Goal: Information Seeking & Learning: Learn about a topic

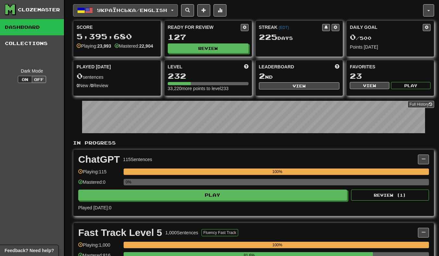
click at [101, 14] on button "Українська / English" at bounding box center [125, 10] width 105 height 12
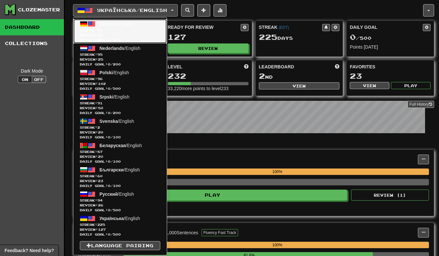
click at [94, 30] on span "Streak: 19" at bounding box center [120, 30] width 80 height 5
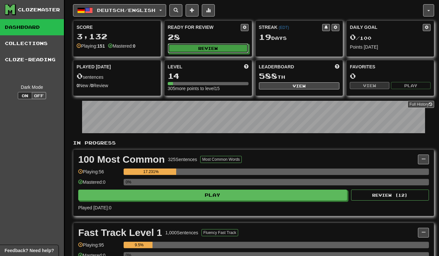
click at [211, 48] on button "Review" at bounding box center [208, 48] width 81 height 10
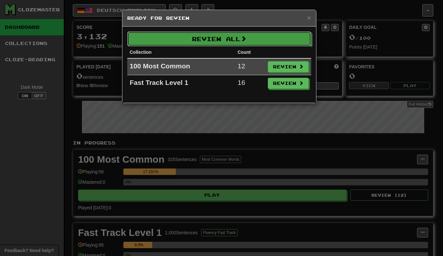
click at [287, 37] on button "Review All" at bounding box center [219, 38] width 184 height 15
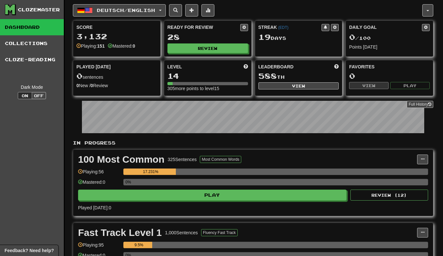
select select "**"
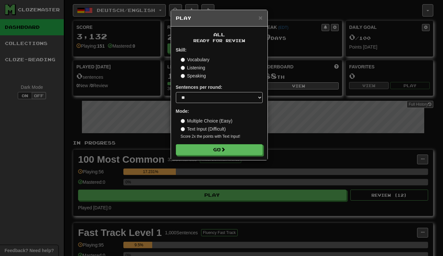
click at [222, 132] on label "Text Input (Difficult)" at bounding box center [203, 129] width 45 height 6
click at [208, 123] on label "Multiple Choice (Easy)" at bounding box center [207, 121] width 52 height 6
click at [233, 150] on button "Go" at bounding box center [219, 149] width 87 height 11
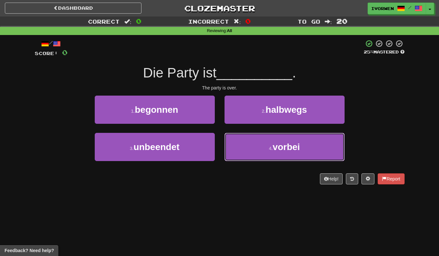
click at [301, 152] on button "4 . vorbei" at bounding box center [284, 147] width 120 height 28
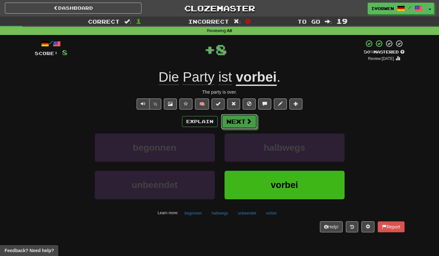
click at [246, 122] on span at bounding box center [249, 121] width 6 height 6
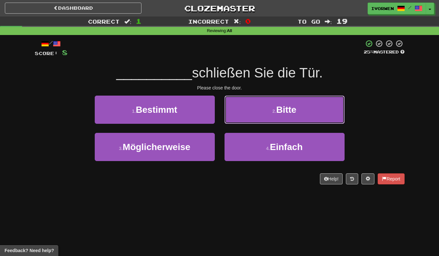
click at [320, 109] on button "2 . Bitte" at bounding box center [284, 110] width 120 height 28
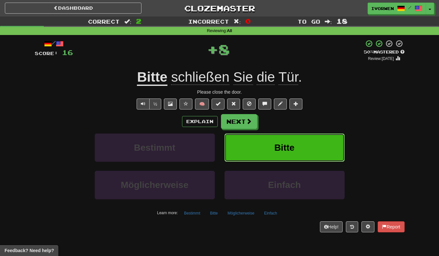
click at [242, 137] on button "Bitte" at bounding box center [284, 148] width 120 height 28
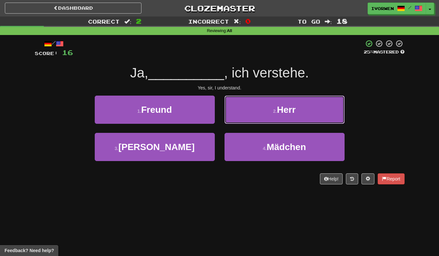
click at [314, 103] on button "2 . Herr" at bounding box center [284, 110] width 120 height 28
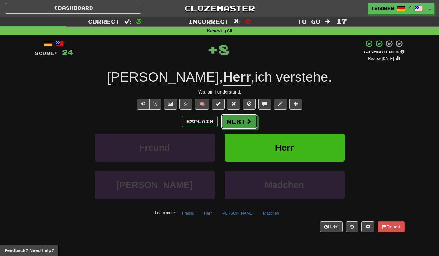
click at [235, 127] on button "Next" at bounding box center [239, 121] width 36 height 15
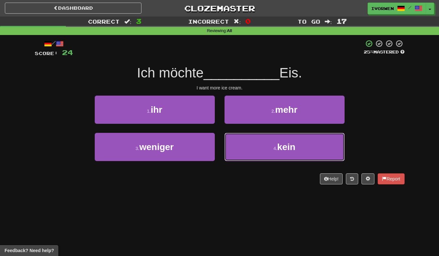
click at [318, 148] on button "4 . kein" at bounding box center [284, 147] width 120 height 28
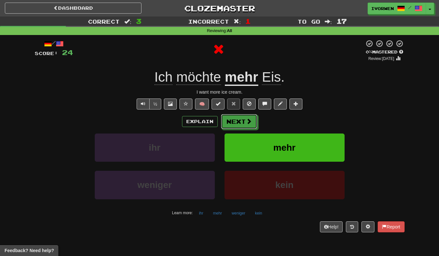
click at [235, 122] on button "Next" at bounding box center [239, 121] width 36 height 15
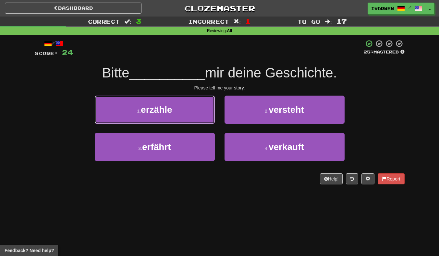
click at [172, 114] on span "erzähle" at bounding box center [156, 110] width 31 height 10
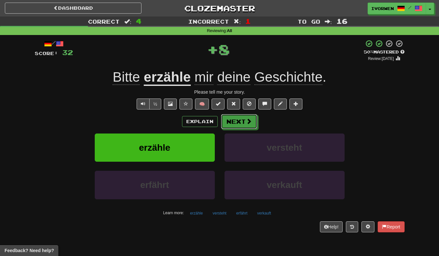
click at [247, 122] on span at bounding box center [249, 121] width 6 height 6
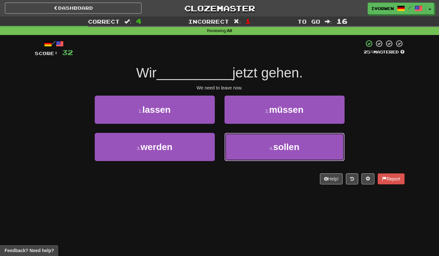
click at [317, 154] on button "4 . sollen" at bounding box center [284, 147] width 120 height 28
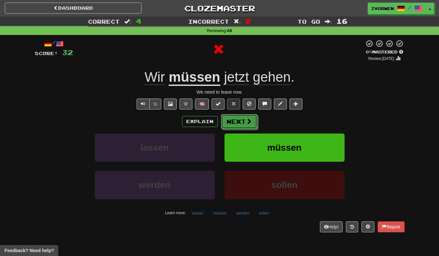
click at [236, 119] on button "Next" at bounding box center [239, 121] width 36 height 15
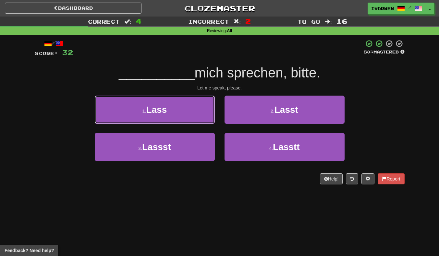
click at [174, 114] on button "1 . Lass" at bounding box center [155, 110] width 120 height 28
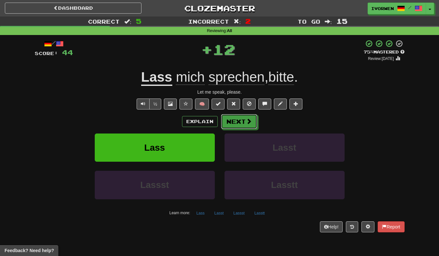
click at [246, 124] on span at bounding box center [249, 121] width 6 height 6
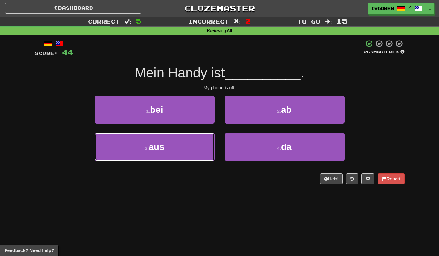
click at [193, 150] on button "3 . aus" at bounding box center [155, 147] width 120 height 28
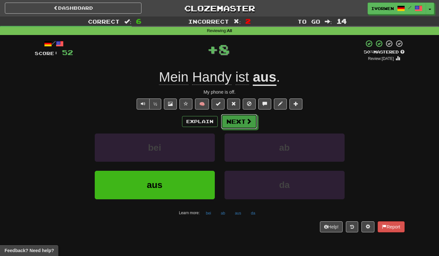
click at [241, 128] on button "Next" at bounding box center [239, 121] width 36 height 15
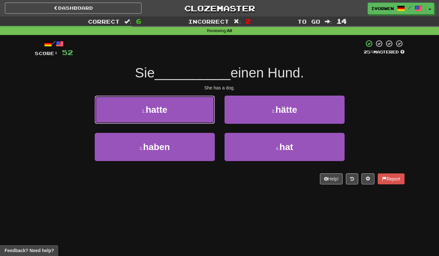
click at [179, 107] on button "1 . hatte" at bounding box center [155, 110] width 120 height 28
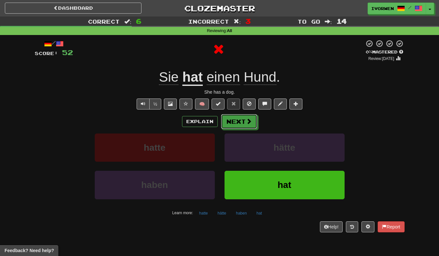
click at [235, 119] on button "Next" at bounding box center [239, 121] width 36 height 15
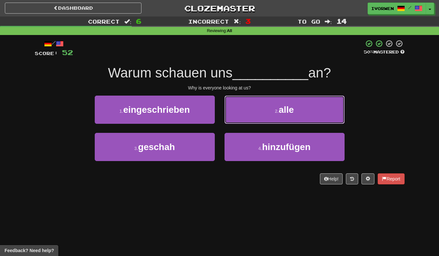
click at [296, 106] on button "2 . alle" at bounding box center [284, 110] width 120 height 28
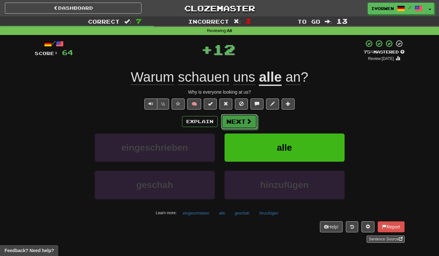
click at [246, 120] on span at bounding box center [249, 121] width 6 height 6
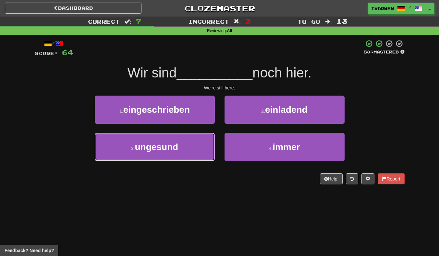
click at [206, 143] on button "3 . ungesund" at bounding box center [155, 147] width 120 height 28
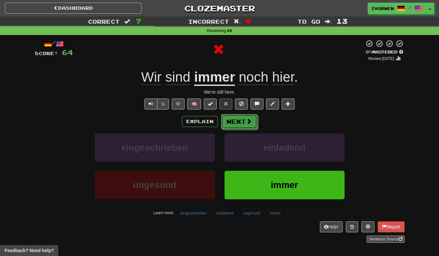
click at [247, 121] on span at bounding box center [249, 121] width 6 height 6
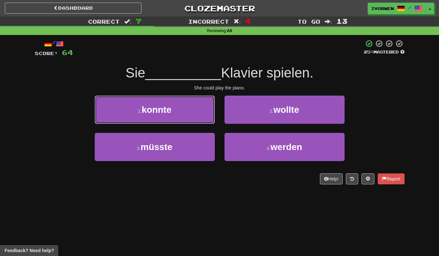
click at [117, 118] on button "1 . konnte" at bounding box center [155, 110] width 120 height 28
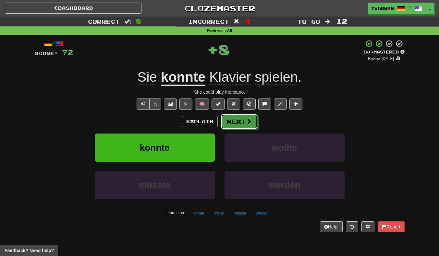
click at [246, 120] on span at bounding box center [249, 121] width 6 height 6
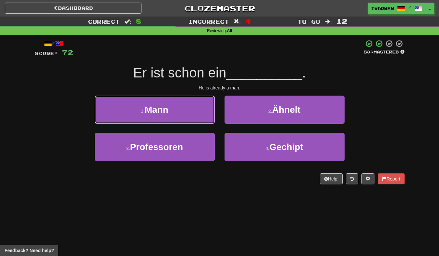
click at [126, 112] on button "1 . Mann" at bounding box center [155, 110] width 120 height 28
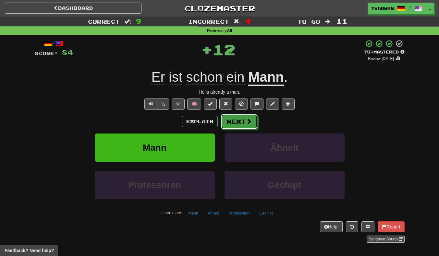
click at [237, 127] on button "Next" at bounding box center [239, 121] width 36 height 15
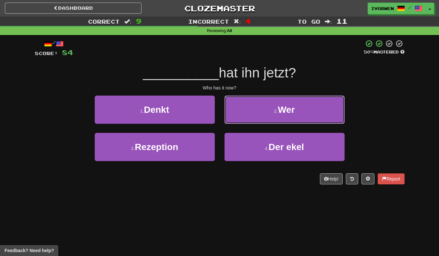
click at [321, 112] on button "2 . Wer" at bounding box center [284, 110] width 120 height 28
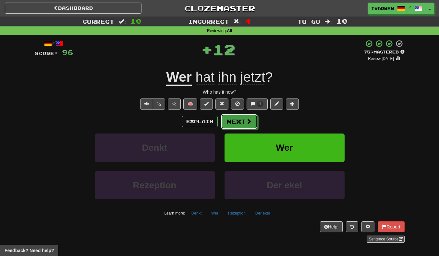
click at [238, 123] on button "Next" at bounding box center [239, 121] width 36 height 15
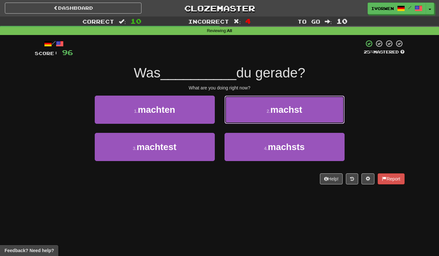
click at [328, 107] on button "2 . machst" at bounding box center [284, 110] width 120 height 28
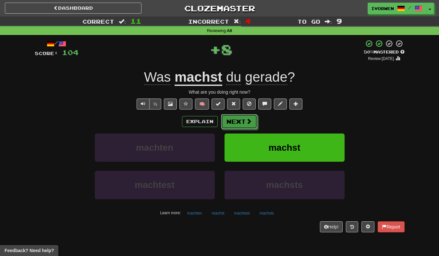
click at [243, 128] on button "Next" at bounding box center [239, 121] width 36 height 15
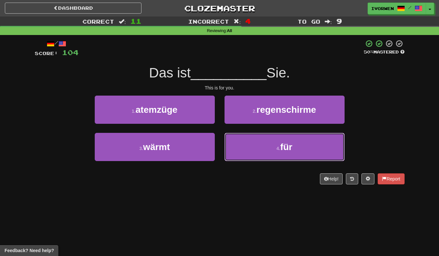
click at [258, 151] on button "4 . für" at bounding box center [284, 147] width 120 height 28
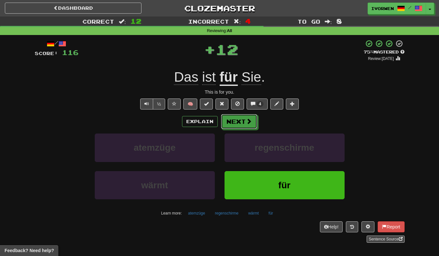
click at [237, 124] on button "Next" at bounding box center [239, 121] width 36 height 15
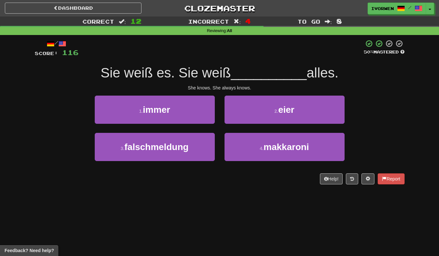
click at [32, 160] on div "/ Score: 116 50 % Mastered Sie weiß es. Sie weiß __________ alles. She knows. S…" at bounding box center [219, 114] width 379 height 159
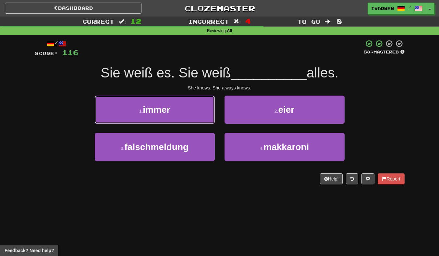
click at [136, 111] on button "1 . immer" at bounding box center [155, 110] width 120 height 28
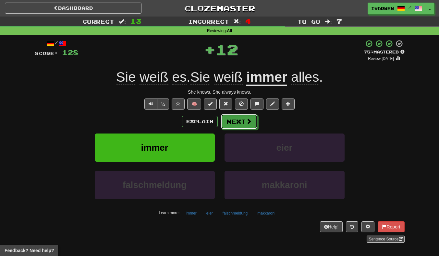
click at [237, 119] on button "Next" at bounding box center [239, 121] width 36 height 15
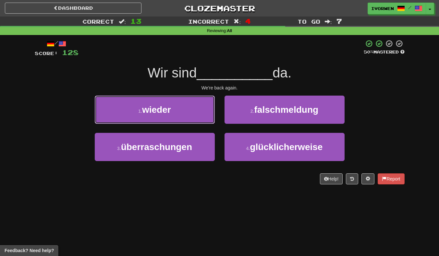
click at [112, 111] on button "1 . wieder" at bounding box center [155, 110] width 120 height 28
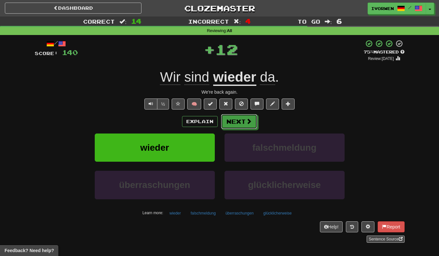
click at [242, 124] on button "Next" at bounding box center [239, 121] width 36 height 15
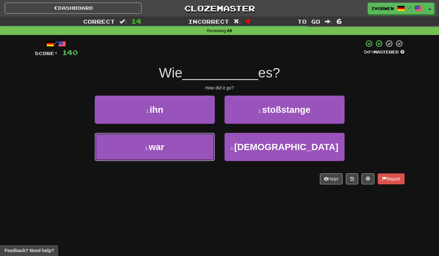
click at [154, 147] on span "war" at bounding box center [156, 147] width 16 height 10
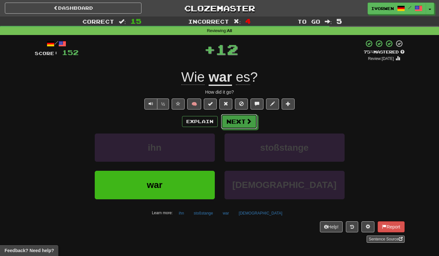
click at [242, 128] on button "Next" at bounding box center [239, 121] width 36 height 15
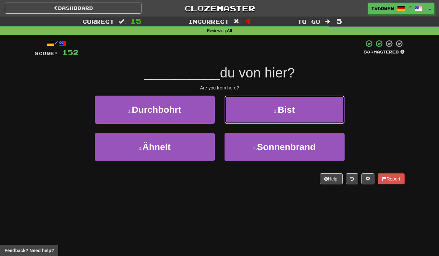
click at [258, 108] on button "2 . Bist" at bounding box center [284, 110] width 120 height 28
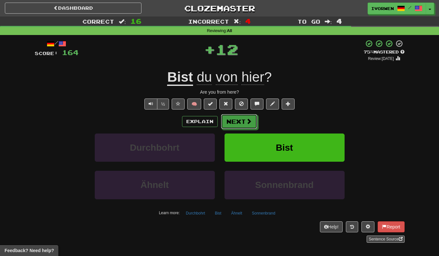
click at [235, 127] on button "Next" at bounding box center [239, 121] width 36 height 15
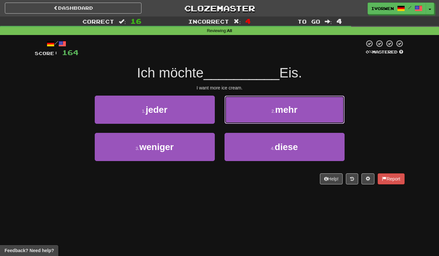
click at [249, 106] on button "2 . mehr" at bounding box center [284, 110] width 120 height 28
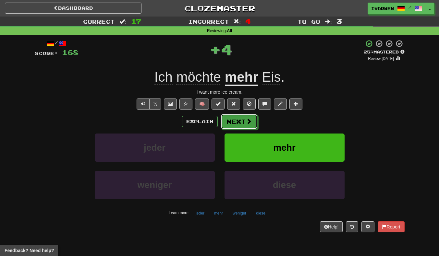
click at [237, 124] on button "Next" at bounding box center [239, 121] width 36 height 15
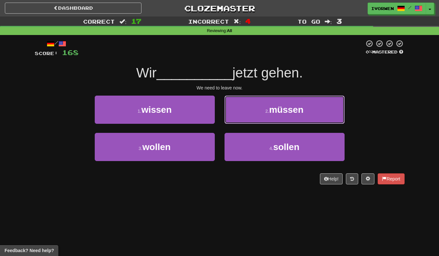
click at [248, 106] on button "2 . müssen" at bounding box center [284, 110] width 120 height 28
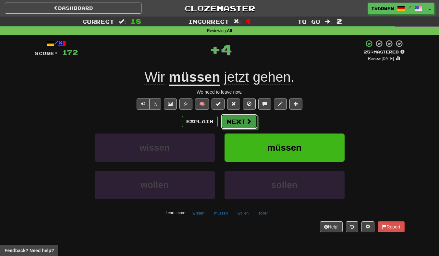
click at [248, 124] on span at bounding box center [249, 121] width 6 height 6
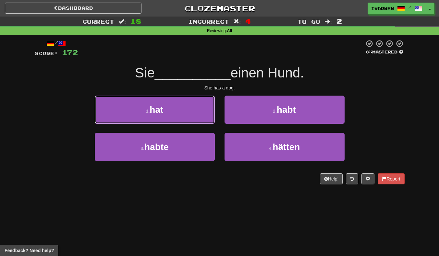
click at [124, 115] on button "1 . hat" at bounding box center [155, 110] width 120 height 28
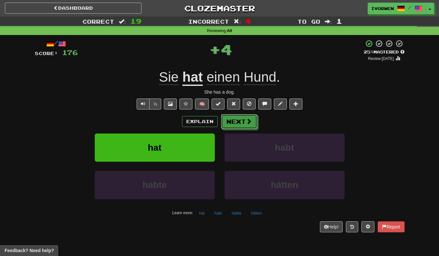
click at [246, 126] on button "Next" at bounding box center [239, 121] width 36 height 15
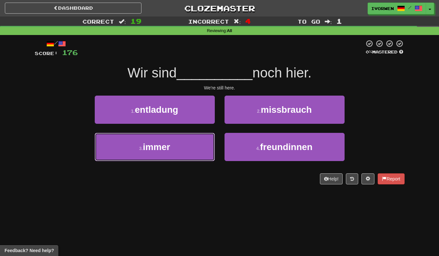
click at [176, 154] on button "3 . immer" at bounding box center [155, 147] width 120 height 28
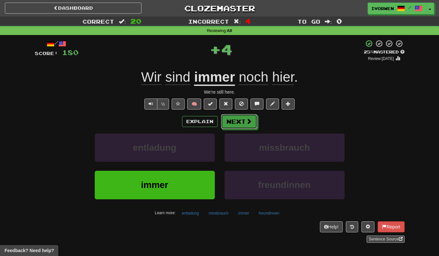
click at [244, 126] on button "Next" at bounding box center [239, 121] width 36 height 15
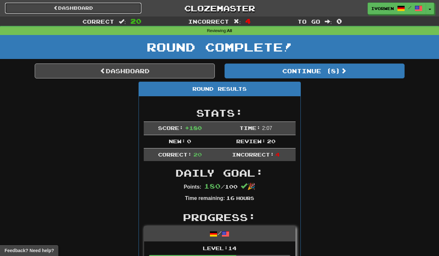
click at [55, 8] on span at bounding box center [55, 8] width 5 height 5
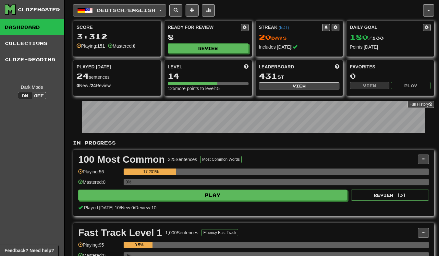
click at [117, 11] on span "Deutsch / English" at bounding box center [126, 10] width 58 height 6
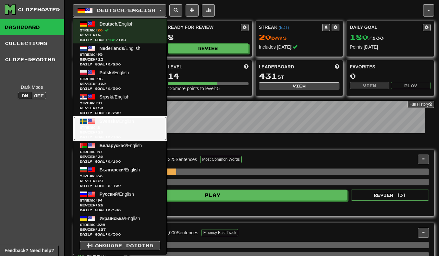
click at [114, 125] on span "Streak: 2" at bounding box center [120, 127] width 80 height 5
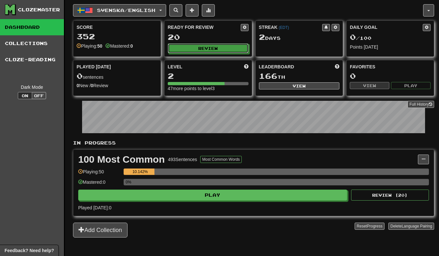
click at [201, 44] on button "Review" at bounding box center [208, 48] width 81 height 10
select select "**"
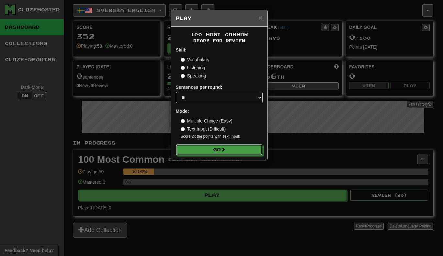
click at [217, 153] on button "Go" at bounding box center [219, 149] width 87 height 11
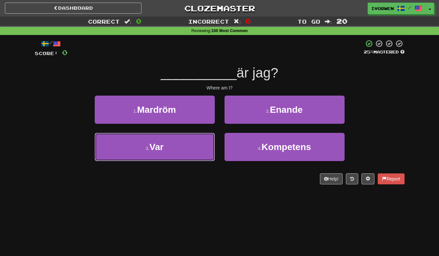
click at [132, 153] on button "3 . Var" at bounding box center [155, 147] width 120 height 28
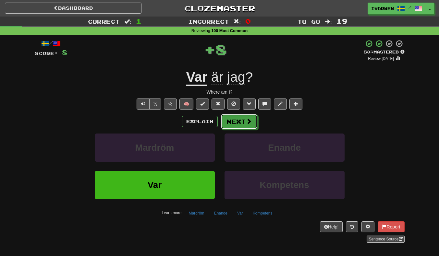
click at [243, 122] on button "Next" at bounding box center [239, 121] width 36 height 15
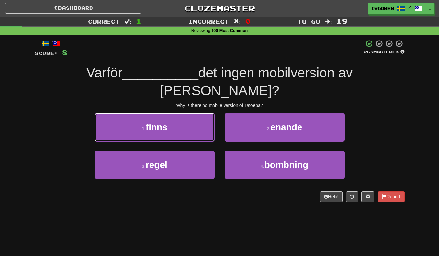
click at [110, 113] on button "1 . finns" at bounding box center [155, 127] width 120 height 28
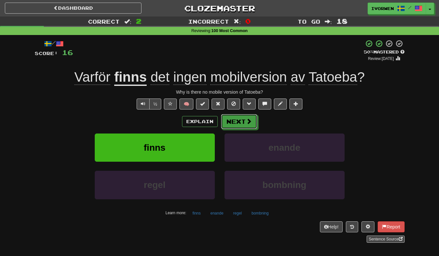
click at [243, 122] on button "Next" at bounding box center [239, 121] width 36 height 15
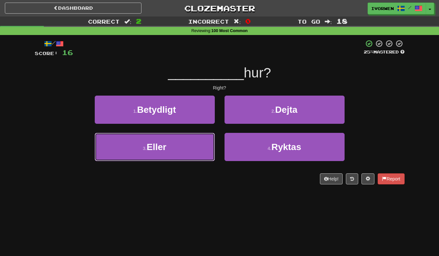
click at [144, 143] on button "3 . Eller" at bounding box center [155, 147] width 120 height 28
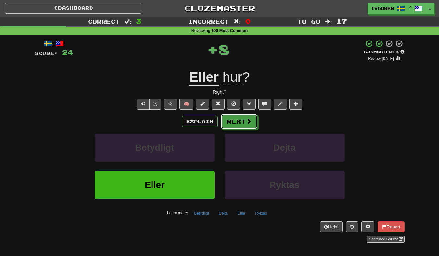
click at [237, 122] on button "Next" at bounding box center [239, 121] width 36 height 15
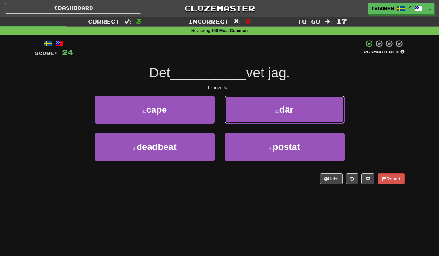
click at [250, 100] on button "2 . där" at bounding box center [284, 110] width 120 height 28
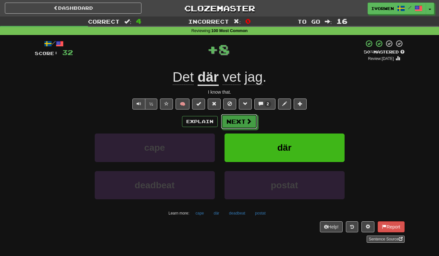
click at [237, 119] on button "Next" at bounding box center [239, 121] width 36 height 15
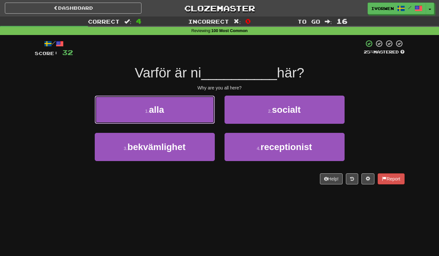
click at [115, 115] on button "1 . alla" at bounding box center [155, 110] width 120 height 28
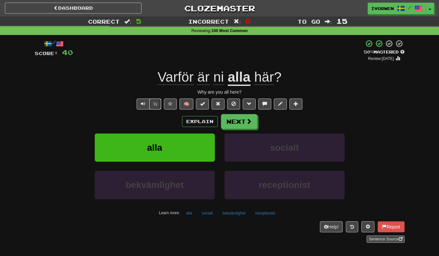
click at [152, 108] on button "½" at bounding box center [155, 104] width 12 height 11
click at [238, 123] on button "Next" at bounding box center [239, 121] width 36 height 15
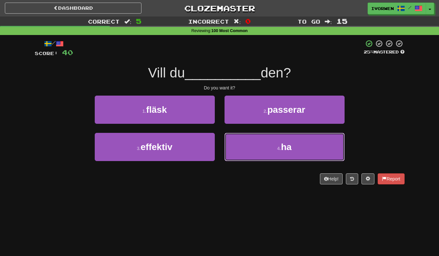
click at [263, 147] on button "4 . ha" at bounding box center [284, 147] width 120 height 28
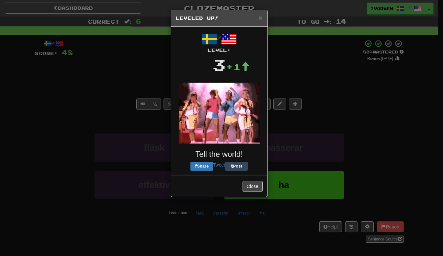
click at [236, 124] on img at bounding box center [219, 113] width 81 height 61
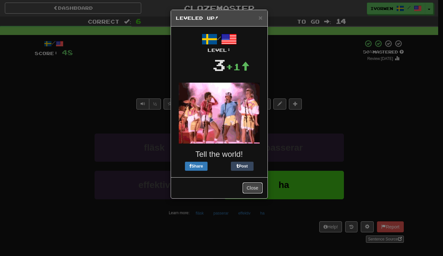
click at [247, 187] on button "Close" at bounding box center [253, 188] width 20 height 11
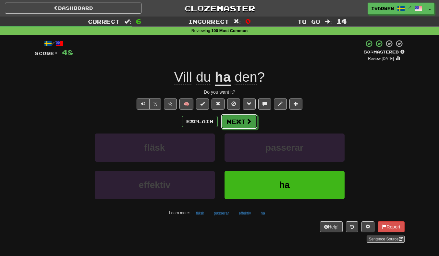
click at [240, 122] on button "Next" at bounding box center [239, 121] width 36 height 15
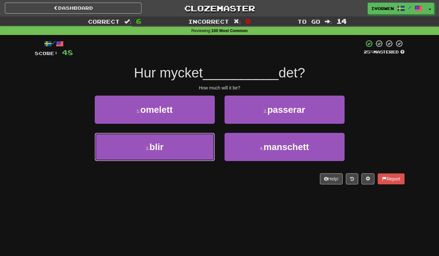
click at [143, 147] on button "3 . blir" at bounding box center [155, 147] width 120 height 28
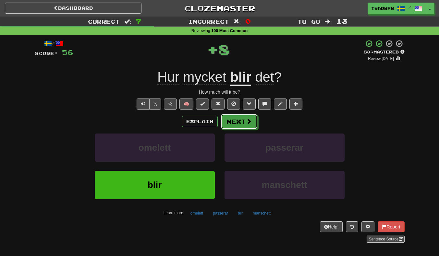
click at [237, 124] on button "Next" at bounding box center [239, 121] width 36 height 15
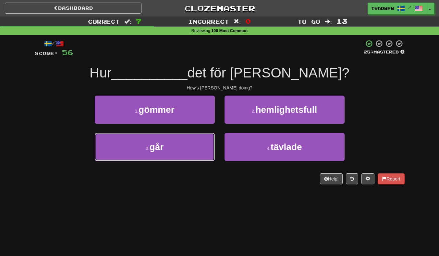
click at [122, 152] on button "3 . går" at bounding box center [155, 147] width 120 height 28
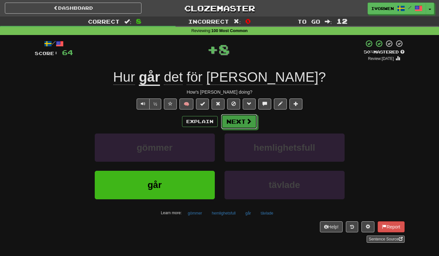
click at [242, 127] on button "Next" at bounding box center [239, 121] width 36 height 15
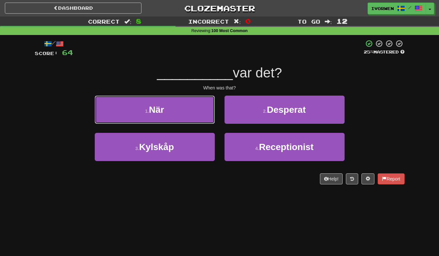
click at [109, 123] on button "1 . När" at bounding box center [155, 110] width 120 height 28
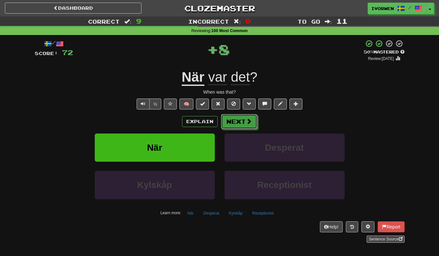
click at [240, 120] on button "Next" at bounding box center [239, 121] width 36 height 15
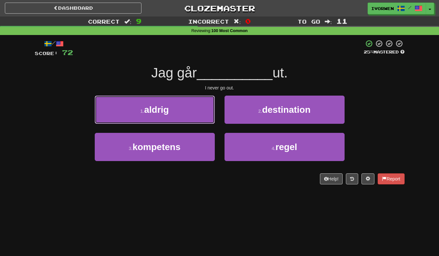
click at [111, 100] on button "1 . aldrig" at bounding box center [155, 110] width 120 height 28
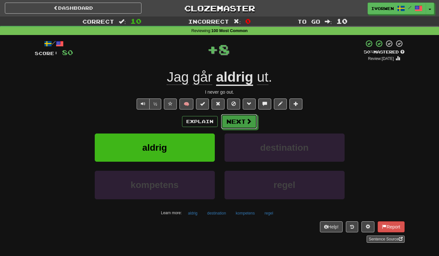
click at [238, 120] on button "Next" at bounding box center [239, 121] width 36 height 15
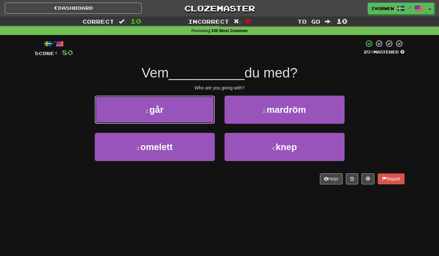
click at [181, 114] on button "1 . går" at bounding box center [155, 110] width 120 height 28
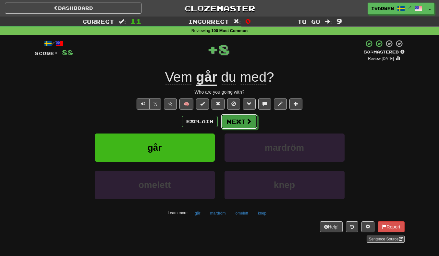
click at [235, 128] on button "Next" at bounding box center [239, 121] width 36 height 15
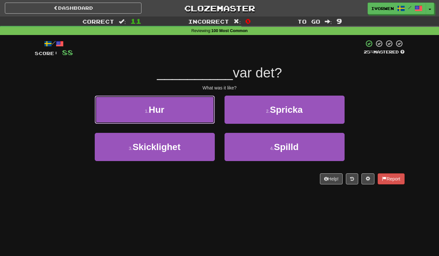
click at [118, 110] on button "1 . Hur" at bounding box center [155, 110] width 120 height 28
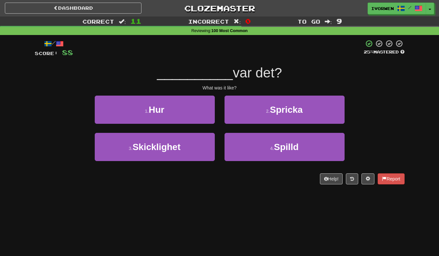
click at [118, 94] on div at bounding box center [220, 94] width 370 height 0
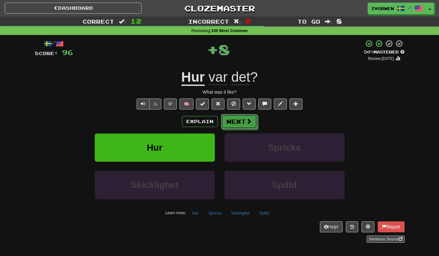
click at [230, 114] on button "Next" at bounding box center [239, 121] width 36 height 15
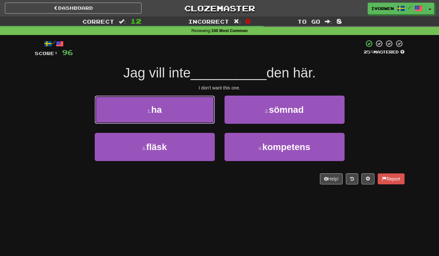
click at [118, 113] on button "1 . ha" at bounding box center [155, 110] width 120 height 28
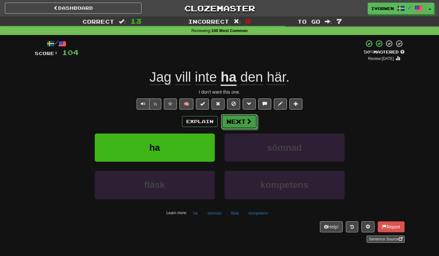
click at [248, 121] on span at bounding box center [249, 121] width 6 height 6
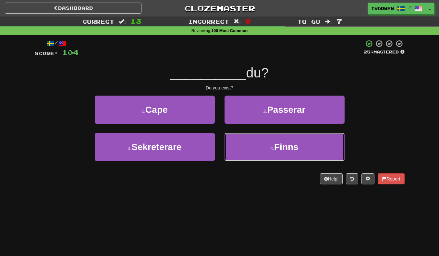
click at [315, 154] on button "4 . Finns" at bounding box center [284, 147] width 120 height 28
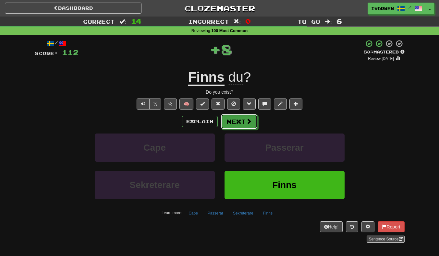
click at [255, 122] on button "Next" at bounding box center [239, 121] width 36 height 15
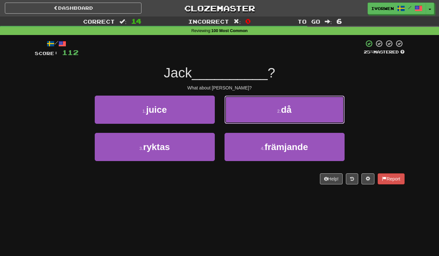
click at [314, 113] on button "2 . då" at bounding box center [284, 110] width 120 height 28
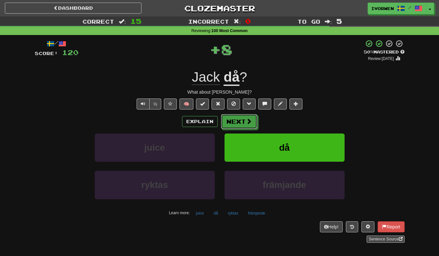
click at [244, 120] on button "Next" at bounding box center [239, 121] width 36 height 15
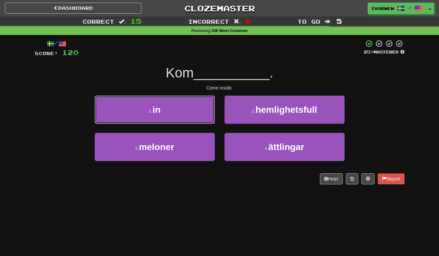
click at [195, 114] on button "1 . in" at bounding box center [155, 110] width 120 height 28
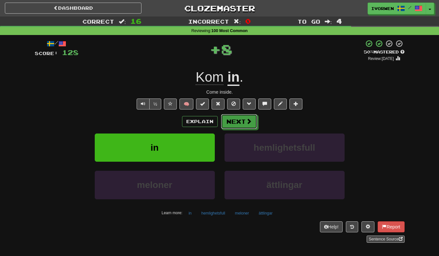
click at [239, 125] on button "Next" at bounding box center [239, 121] width 36 height 15
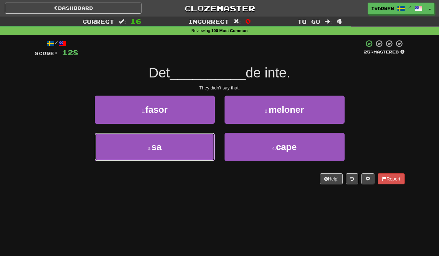
click at [180, 154] on button "3 . sa" at bounding box center [155, 147] width 120 height 28
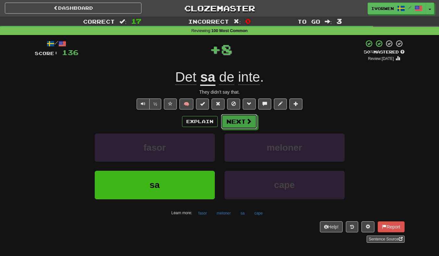
click at [245, 124] on button "Next" at bounding box center [239, 121] width 36 height 15
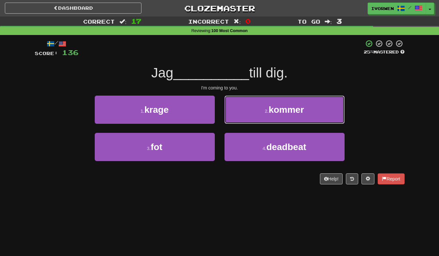
click at [321, 114] on button "2 . kommer" at bounding box center [284, 110] width 120 height 28
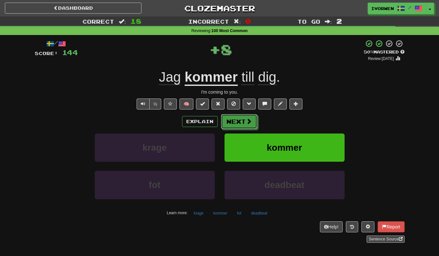
click at [241, 123] on button "Next" at bounding box center [239, 121] width 36 height 15
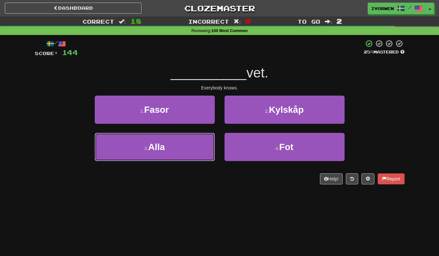
click at [141, 157] on button "3 . Alla" at bounding box center [155, 147] width 120 height 28
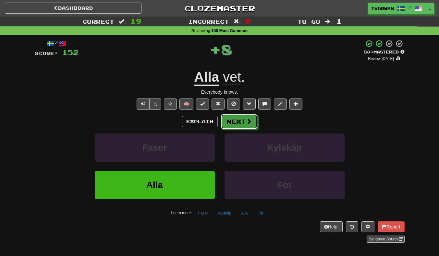
click at [242, 125] on button "Next" at bounding box center [239, 121] width 36 height 15
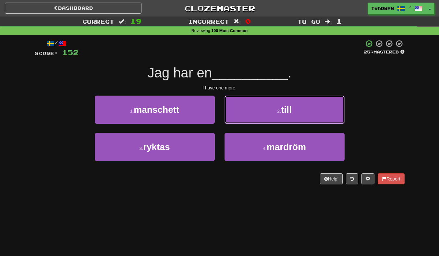
click at [249, 109] on button "2 . till" at bounding box center [284, 110] width 120 height 28
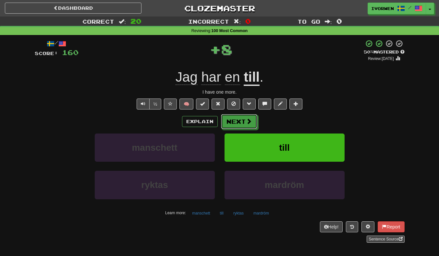
click at [231, 123] on button "Next" at bounding box center [239, 121] width 36 height 15
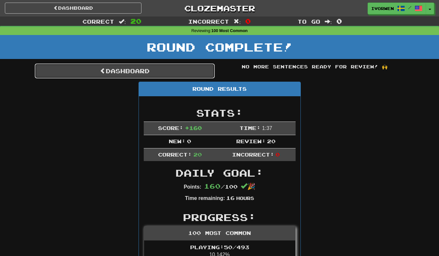
click at [96, 66] on link "Dashboard" at bounding box center [125, 71] width 180 height 15
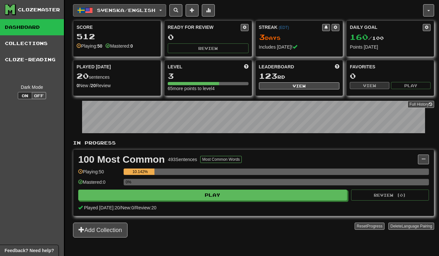
click at [116, 11] on span "Svenska / English" at bounding box center [126, 10] width 58 height 6
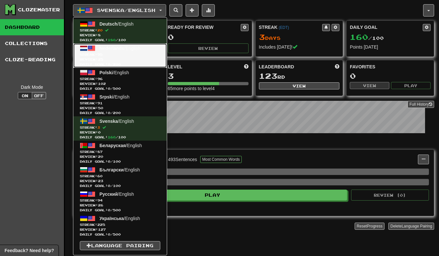
click at [89, 53] on span "Streak: 95" at bounding box center [120, 54] width 80 height 5
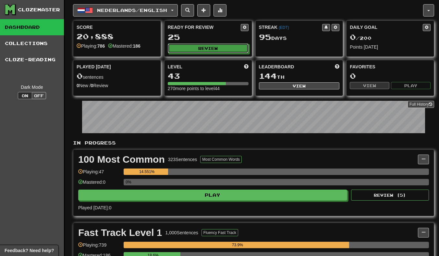
click at [199, 45] on button "Review" at bounding box center [208, 48] width 81 height 10
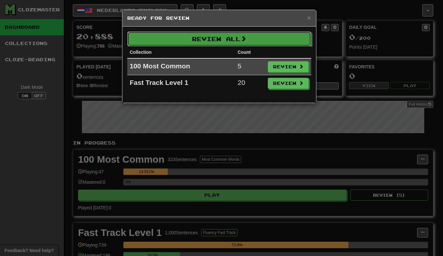
click at [197, 38] on button "Review All" at bounding box center [219, 38] width 184 height 15
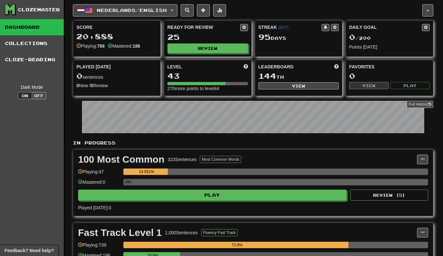
select select "**"
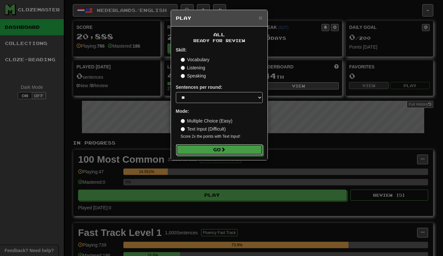
click at [207, 146] on button "Go" at bounding box center [219, 149] width 87 height 11
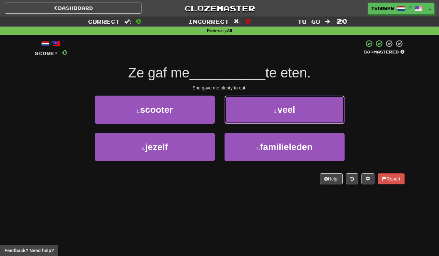
click at [256, 115] on button "2 . veel" at bounding box center [284, 110] width 120 height 28
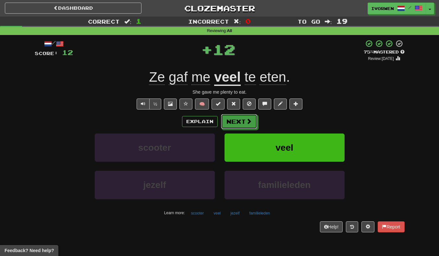
click at [242, 128] on button "Next" at bounding box center [239, 121] width 36 height 15
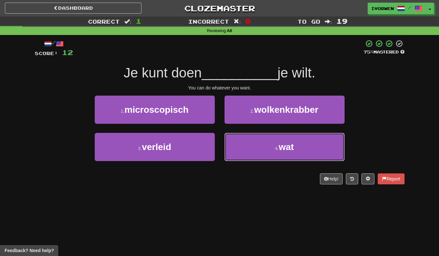
click at [248, 151] on button "4 . wat" at bounding box center [284, 147] width 120 height 28
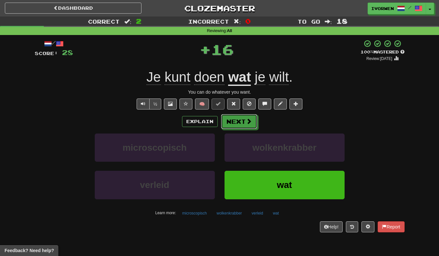
click at [238, 122] on button "Next" at bounding box center [239, 121] width 36 height 15
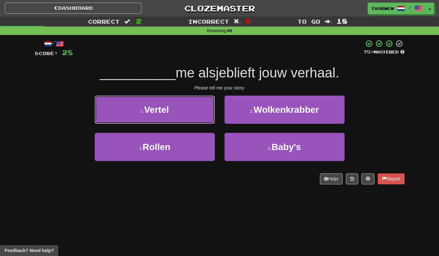
click at [121, 110] on button "1 . Vertel" at bounding box center [155, 110] width 120 height 28
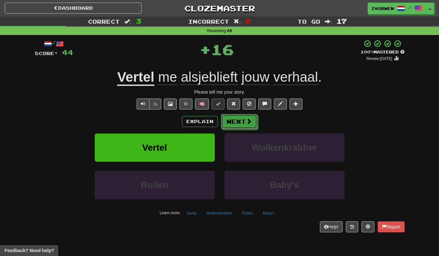
click at [239, 122] on button "Next" at bounding box center [239, 121] width 36 height 15
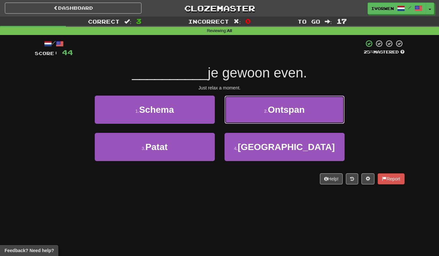
click at [245, 115] on button "2 . Ontspan" at bounding box center [284, 110] width 120 height 28
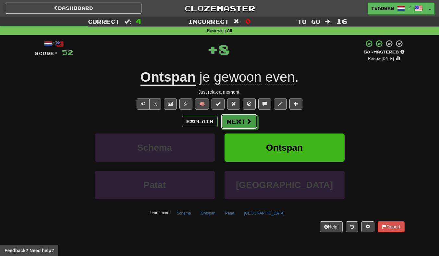
click at [241, 124] on button "Next" at bounding box center [239, 121] width 36 height 15
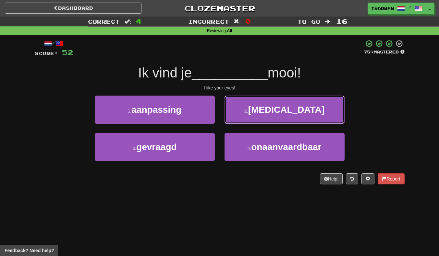
click at [246, 117] on button "2 . ogen" at bounding box center [284, 110] width 120 height 28
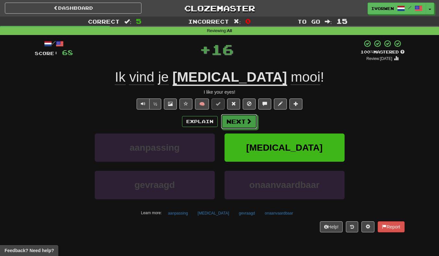
click at [249, 118] on button "Next" at bounding box center [239, 121] width 36 height 15
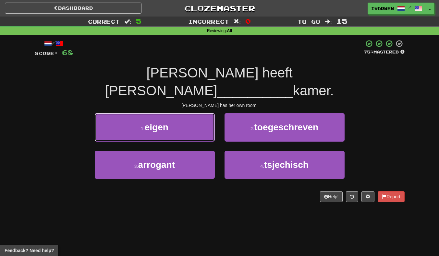
click at [124, 113] on button "1 . eigen" at bounding box center [155, 127] width 120 height 28
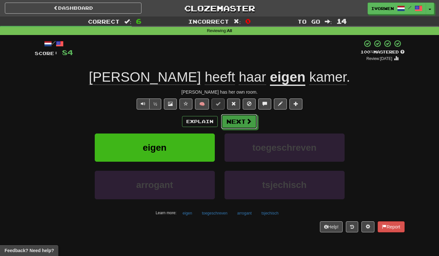
click at [246, 124] on span at bounding box center [249, 121] width 6 height 6
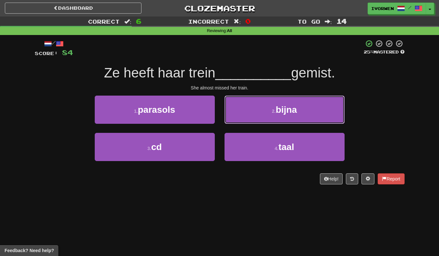
click at [249, 102] on button "2 . bijna" at bounding box center [284, 110] width 120 height 28
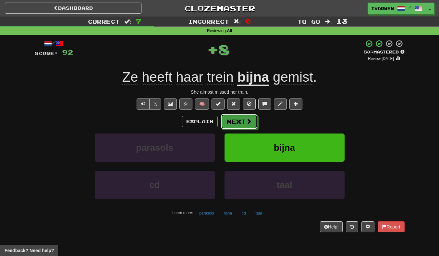
click at [242, 125] on button "Next" at bounding box center [239, 121] width 36 height 15
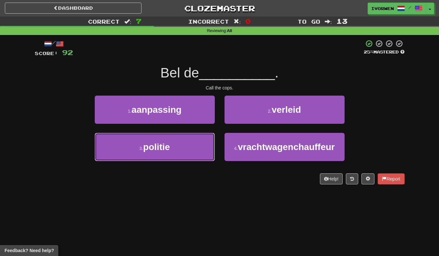
click at [147, 155] on button "3 . politie" at bounding box center [155, 147] width 120 height 28
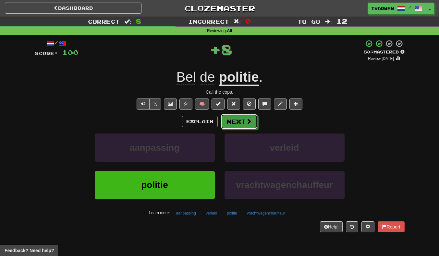
click at [242, 126] on button "Next" at bounding box center [239, 121] width 36 height 15
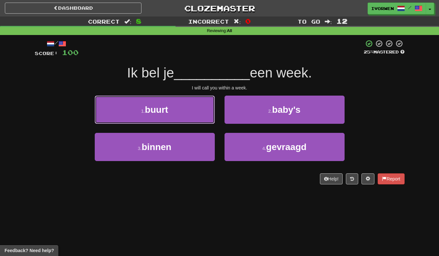
click at [125, 106] on button "1 . buurt" at bounding box center [155, 110] width 120 height 28
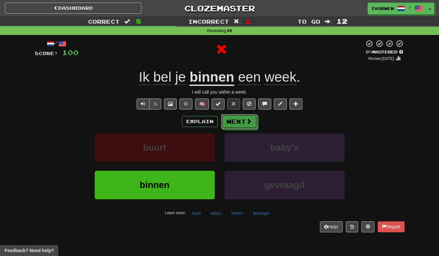
click at [243, 121] on button "Next" at bounding box center [239, 121] width 36 height 15
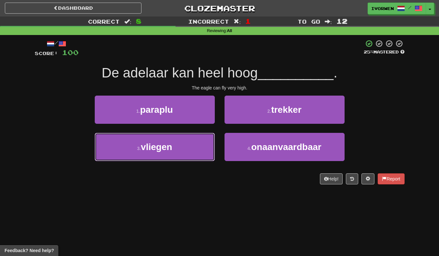
click at [135, 150] on button "3 . vliegen" at bounding box center [155, 147] width 120 height 28
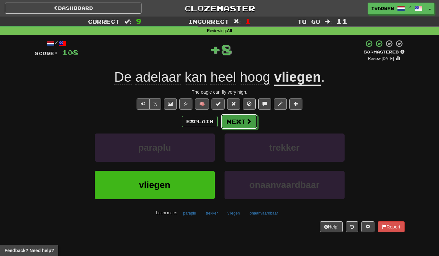
click at [239, 121] on button "Next" at bounding box center [239, 121] width 36 height 15
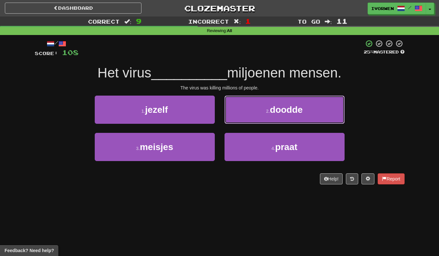
click at [244, 113] on button "2 . doodde" at bounding box center [284, 110] width 120 height 28
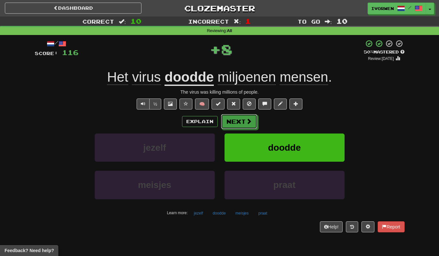
click at [243, 124] on button "Next" at bounding box center [239, 121] width 36 height 15
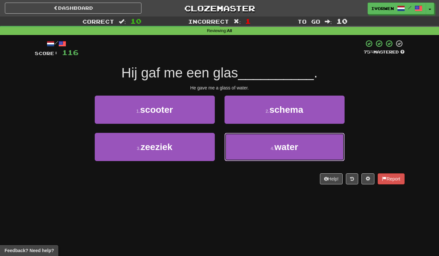
click at [253, 146] on button "4 . water" at bounding box center [284, 147] width 120 height 28
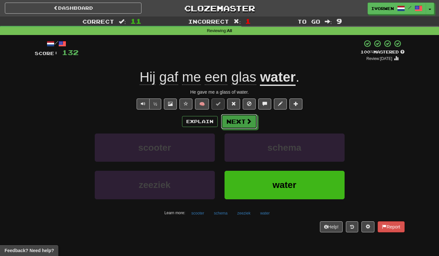
click at [242, 124] on button "Next" at bounding box center [239, 121] width 36 height 15
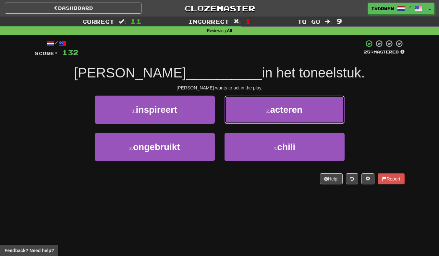
click at [250, 109] on button "2 . acteren" at bounding box center [284, 110] width 120 height 28
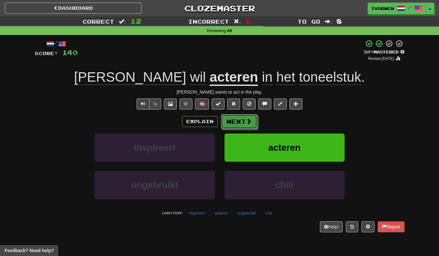
click at [244, 122] on button "Next" at bounding box center [239, 121] width 36 height 15
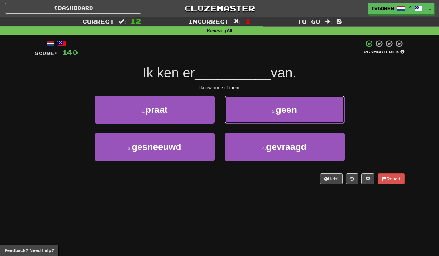
click at [278, 108] on span "geen" at bounding box center [286, 110] width 21 height 10
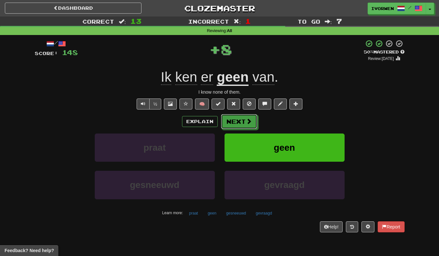
click at [241, 121] on button "Next" at bounding box center [239, 121] width 36 height 15
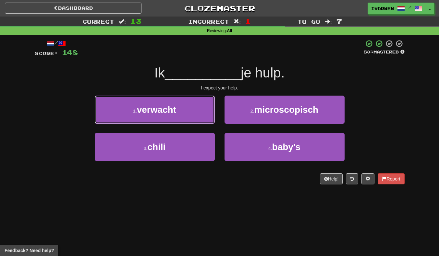
click at [132, 111] on button "1 . verwacht" at bounding box center [155, 110] width 120 height 28
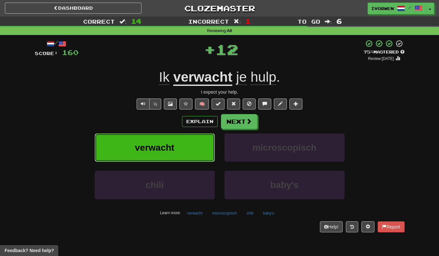
scroll to position [1, 0]
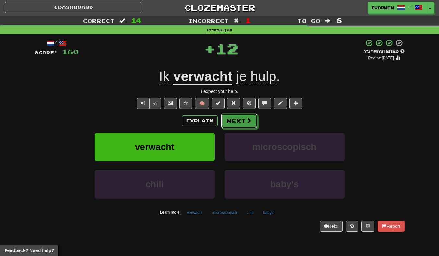
click at [234, 115] on button "Next" at bounding box center [239, 120] width 36 height 15
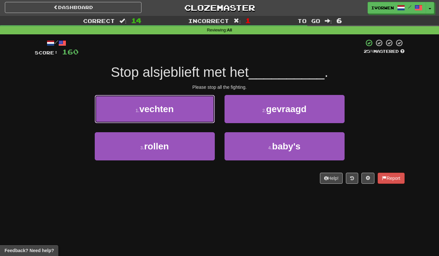
click at [124, 111] on button "1 . vechten" at bounding box center [155, 109] width 120 height 28
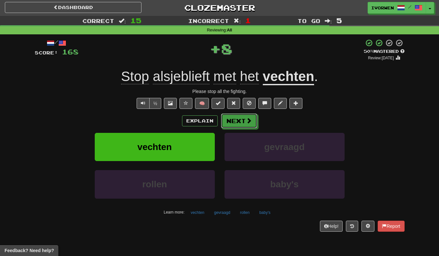
click at [237, 123] on button "Next" at bounding box center [239, 120] width 36 height 15
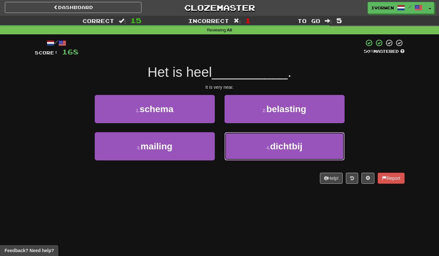
click at [250, 155] on button "4 . dichtbij" at bounding box center [284, 146] width 120 height 28
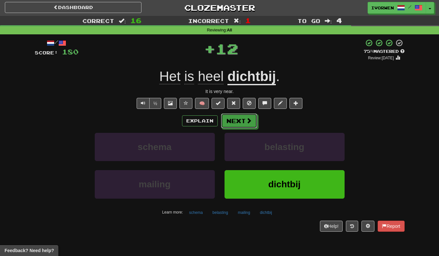
click at [232, 126] on button "Next" at bounding box center [239, 120] width 36 height 15
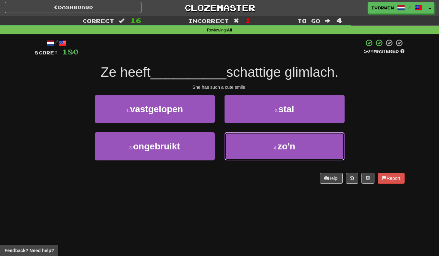
click at [258, 156] on button "4 . zo'n" at bounding box center [284, 146] width 120 height 28
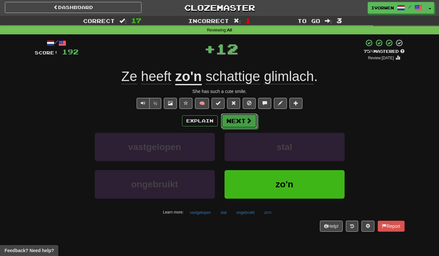
click at [233, 128] on button "Next" at bounding box center [239, 120] width 36 height 15
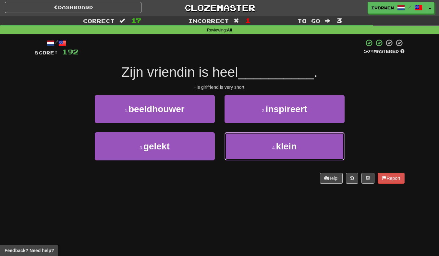
click at [250, 143] on button "4 . klein" at bounding box center [284, 146] width 120 height 28
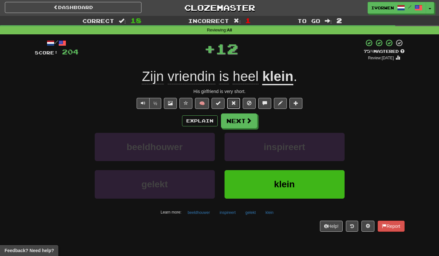
click at [231, 107] on button at bounding box center [233, 103] width 13 height 11
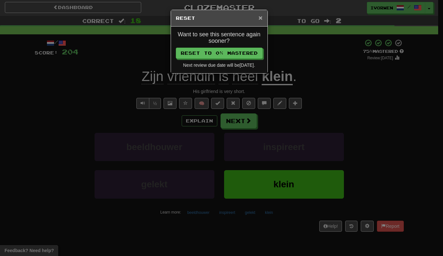
click at [261, 18] on span "×" at bounding box center [261, 17] width 4 height 7
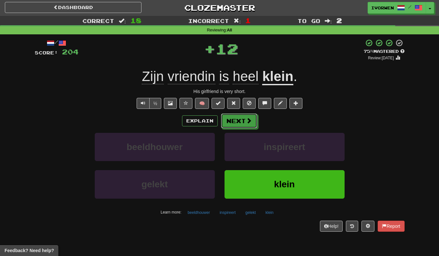
click at [234, 118] on button "Next" at bounding box center [239, 120] width 36 height 15
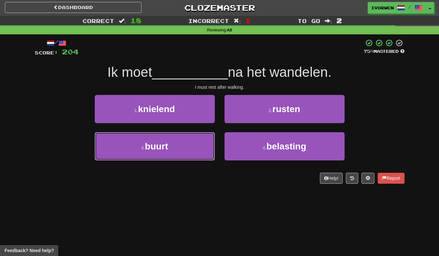
click at [202, 149] on button "3 . buurt" at bounding box center [155, 146] width 120 height 28
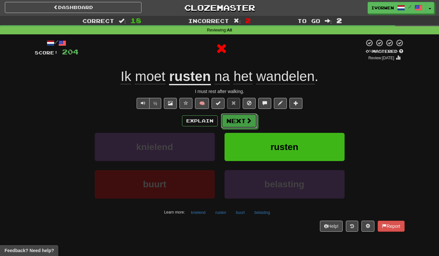
click at [240, 121] on button "Next" at bounding box center [239, 120] width 36 height 15
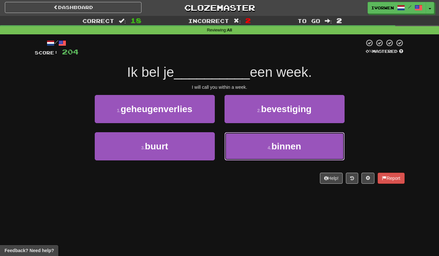
click at [248, 153] on button "4 . binnen" at bounding box center [284, 146] width 120 height 28
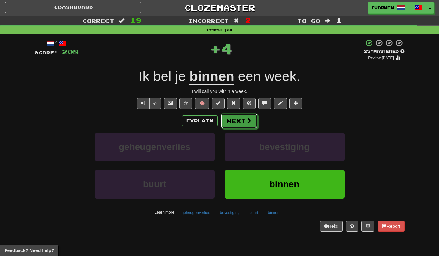
click at [228, 122] on button "Next" at bounding box center [239, 120] width 36 height 15
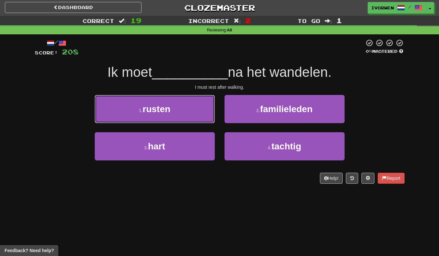
click at [136, 119] on button "1 . rusten" at bounding box center [155, 109] width 120 height 28
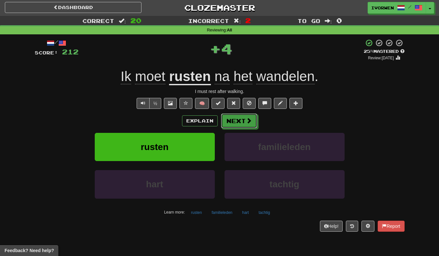
click at [235, 122] on button "Next" at bounding box center [239, 120] width 36 height 15
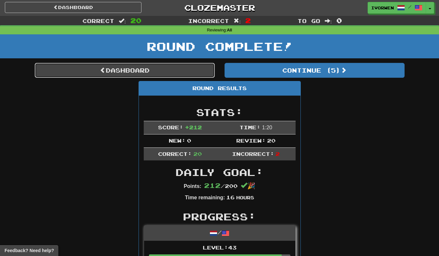
click at [90, 66] on link "Dashboard" at bounding box center [125, 70] width 180 height 15
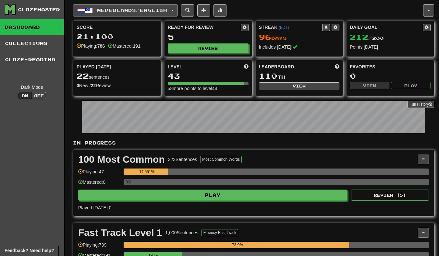
click at [106, 6] on button "Nederlands / English" at bounding box center [125, 10] width 105 height 12
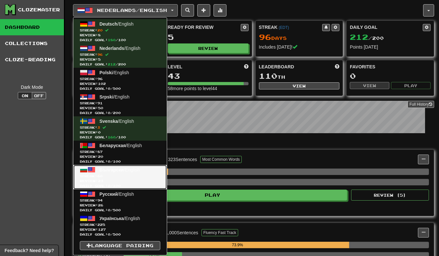
click at [93, 177] on span "Streak: 60" at bounding box center [120, 176] width 80 height 5
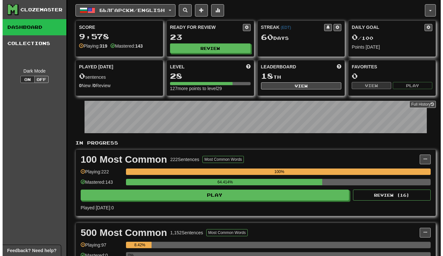
scroll to position [3, 0]
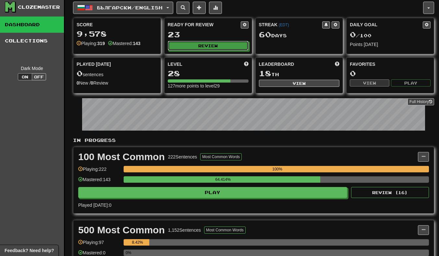
click at [201, 45] on button "Review" at bounding box center [208, 46] width 81 height 10
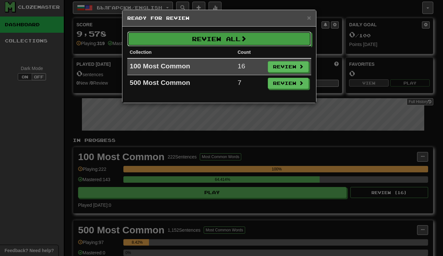
click at [182, 32] on button "Review All" at bounding box center [219, 38] width 184 height 15
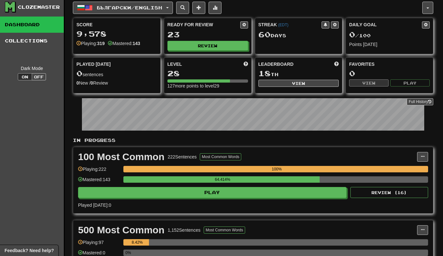
select select "**"
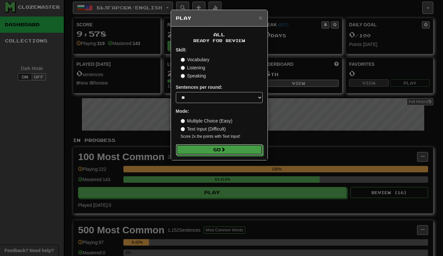
click at [206, 153] on button "Go" at bounding box center [219, 149] width 87 height 11
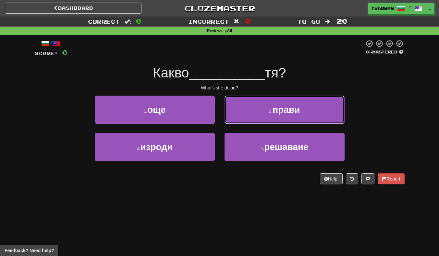
click at [255, 116] on button "2 . прави" at bounding box center [284, 110] width 120 height 28
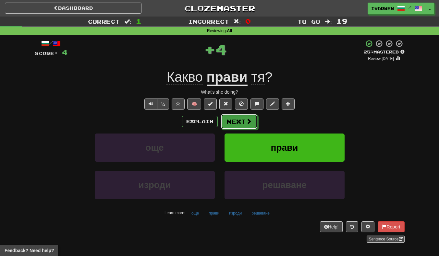
click at [240, 122] on button "Next" at bounding box center [239, 121] width 36 height 15
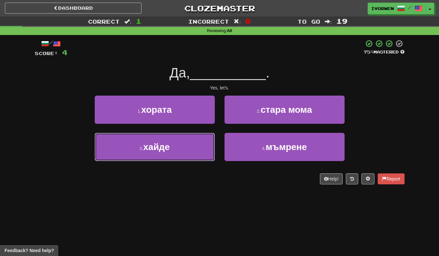
click at [145, 152] on button "3 . хайде" at bounding box center [155, 147] width 120 height 28
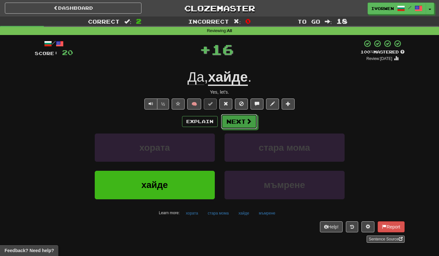
click at [239, 123] on button "Next" at bounding box center [239, 121] width 36 height 15
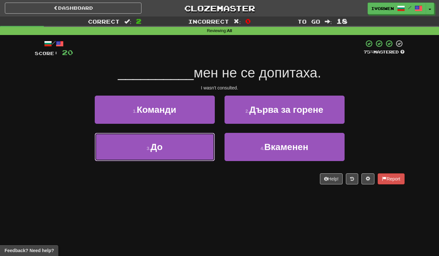
click at [112, 144] on button "3 . До" at bounding box center [155, 147] width 120 height 28
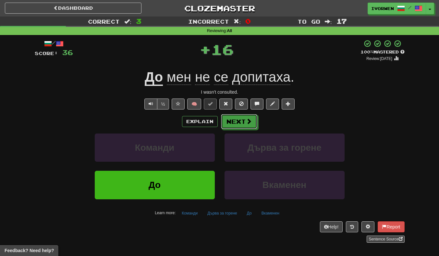
click at [233, 121] on button "Next" at bounding box center [239, 121] width 36 height 15
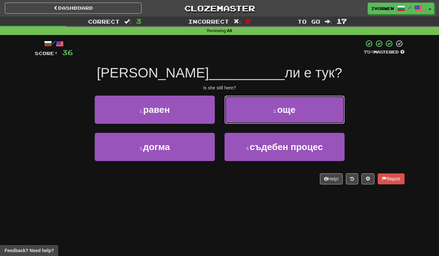
click at [256, 113] on button "2 . още" at bounding box center [284, 110] width 120 height 28
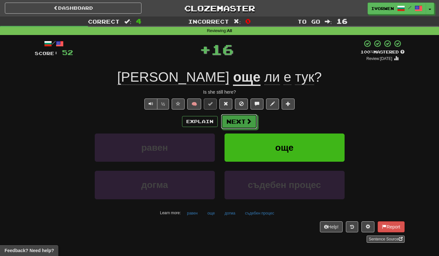
click at [233, 125] on button "Next" at bounding box center [239, 121] width 36 height 15
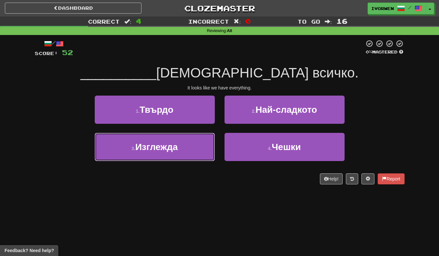
click at [113, 149] on button "3 . Изглежда" at bounding box center [155, 147] width 120 height 28
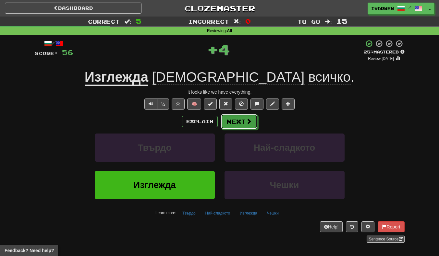
click at [246, 122] on span at bounding box center [249, 121] width 6 height 6
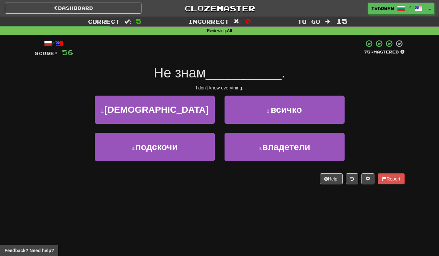
scroll to position [0, 0]
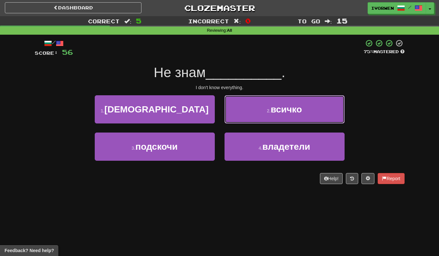
click at [251, 102] on button "2 . всичко" at bounding box center [284, 109] width 120 height 28
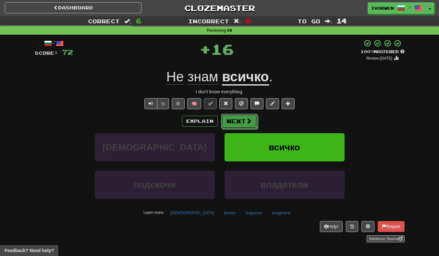
click at [240, 122] on button "Next" at bounding box center [239, 121] width 36 height 15
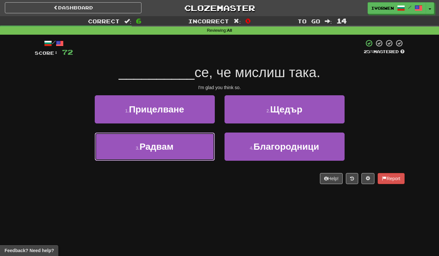
click at [143, 142] on span "Радвам" at bounding box center [156, 147] width 34 height 10
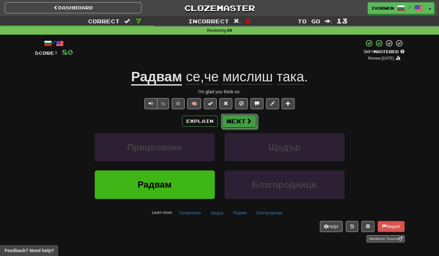
click at [246, 123] on span at bounding box center [249, 121] width 6 height 6
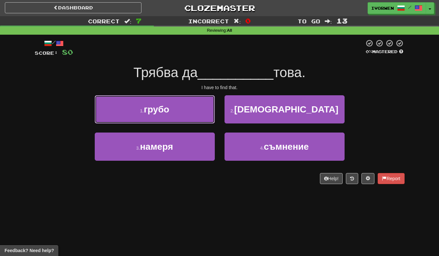
click at [194, 102] on button "1 . грубо" at bounding box center [155, 109] width 120 height 28
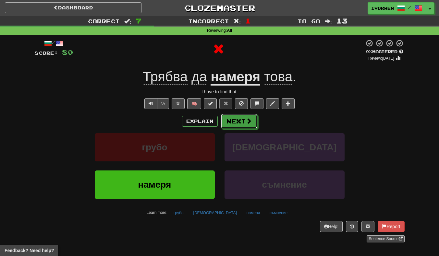
click at [245, 119] on button "Next" at bounding box center [239, 121] width 36 height 15
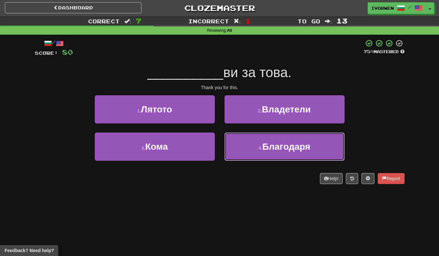
click at [294, 151] on span "Благодаря" at bounding box center [286, 147] width 48 height 10
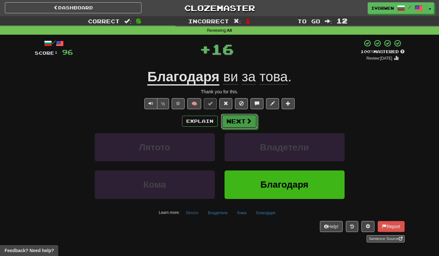
click at [237, 125] on button "Next" at bounding box center [239, 121] width 36 height 15
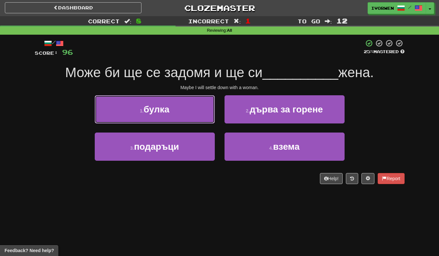
click at [192, 103] on button "1 . булка" at bounding box center [155, 109] width 120 height 28
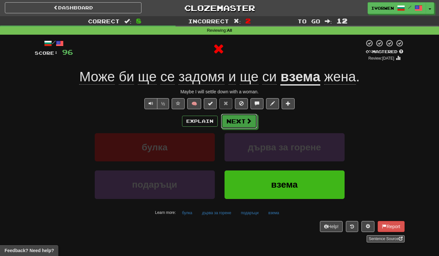
click at [249, 114] on button "Next" at bounding box center [239, 121] width 36 height 15
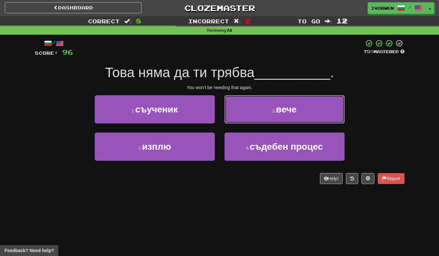
click at [312, 116] on button "2 . вече" at bounding box center [284, 109] width 120 height 28
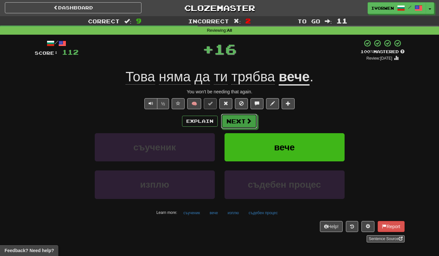
click at [249, 124] on span at bounding box center [249, 121] width 6 height 6
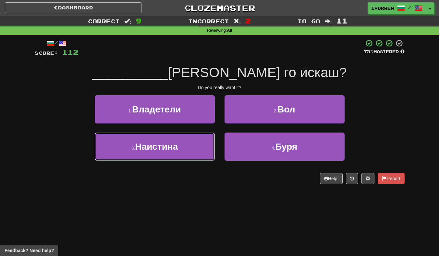
click at [193, 143] on button "3 . Наистина" at bounding box center [155, 147] width 120 height 28
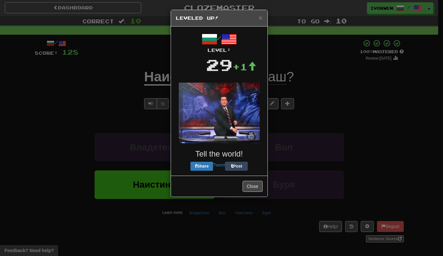
click at [246, 121] on img at bounding box center [219, 113] width 81 height 61
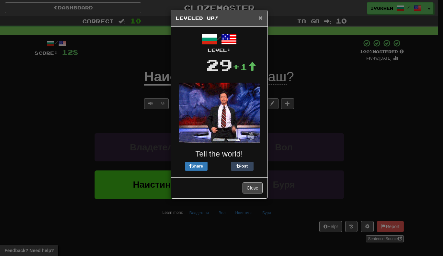
click at [262, 18] on span "×" at bounding box center [261, 17] width 4 height 7
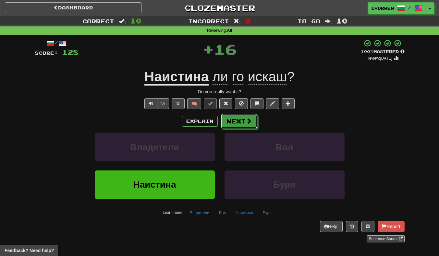
click at [247, 126] on button "Next" at bounding box center [239, 121] width 36 height 15
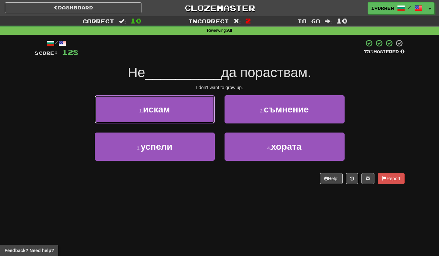
click at [201, 109] on button "1 . искам" at bounding box center [155, 109] width 120 height 28
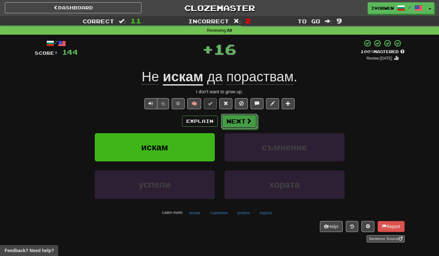
click at [249, 125] on button "Next" at bounding box center [239, 121] width 36 height 15
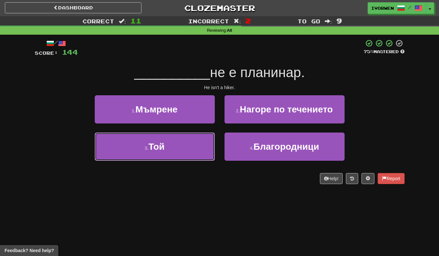
click at [200, 160] on button "3 . Той" at bounding box center [155, 147] width 120 height 28
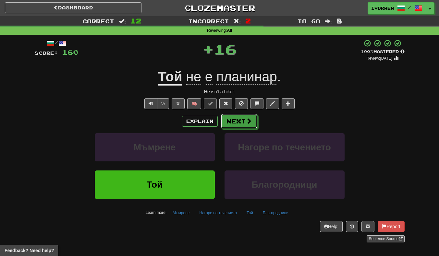
click at [237, 122] on button "Next" at bounding box center [239, 121] width 36 height 15
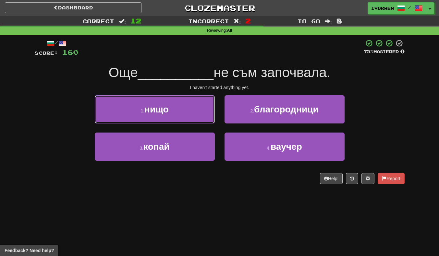
click at [191, 123] on button "1 . нищо" at bounding box center [155, 109] width 120 height 28
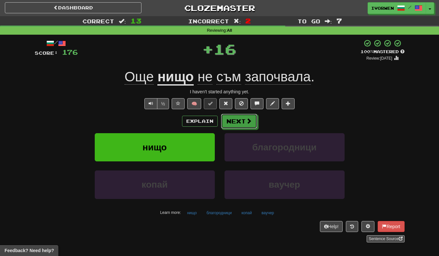
click at [249, 127] on button "Next" at bounding box center [239, 121] width 36 height 15
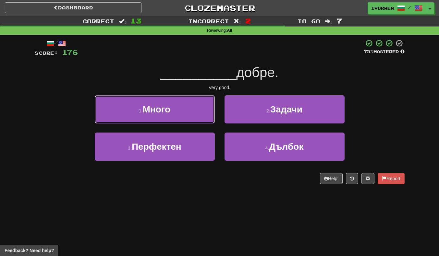
click at [200, 119] on button "1 . Много" at bounding box center [155, 109] width 120 height 28
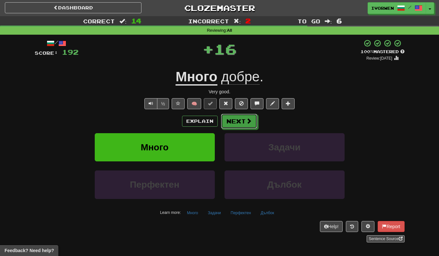
click at [253, 127] on button "Next" at bounding box center [239, 121] width 36 height 15
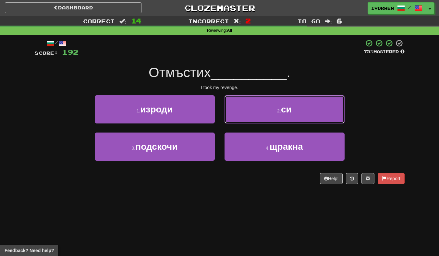
click at [298, 107] on button "2 . си" at bounding box center [284, 109] width 120 height 28
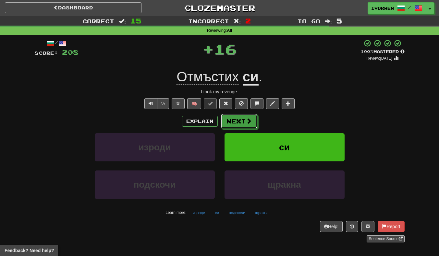
click at [242, 126] on button "Next" at bounding box center [239, 121] width 36 height 15
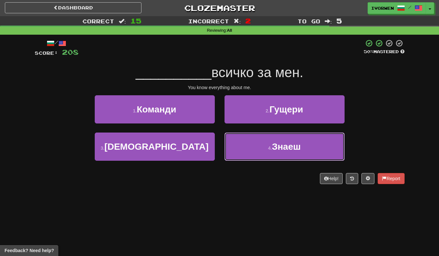
click at [292, 148] on span "Знаеш" at bounding box center [286, 147] width 29 height 10
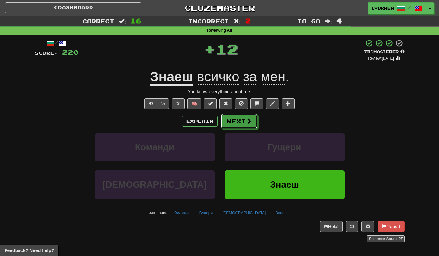
click at [245, 127] on button "Next" at bounding box center [239, 121] width 36 height 15
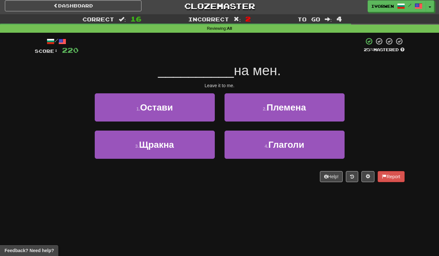
scroll to position [4, 0]
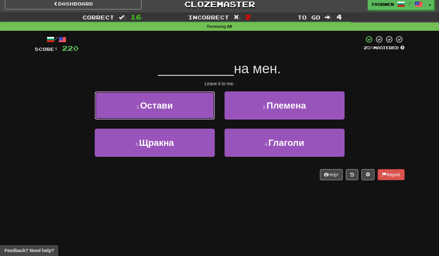
click at [192, 113] on button "1 . Остави" at bounding box center [155, 105] width 120 height 28
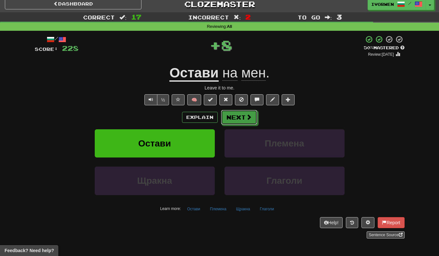
click at [255, 121] on button "Next" at bounding box center [239, 117] width 36 height 15
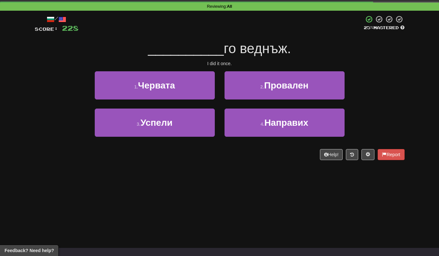
scroll to position [25, 0]
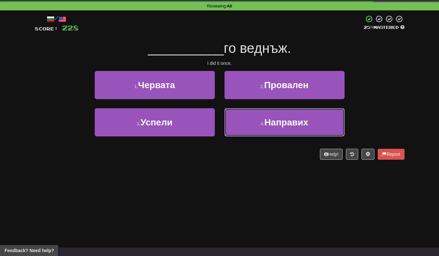
click at [300, 121] on span "Направих" at bounding box center [286, 122] width 44 height 10
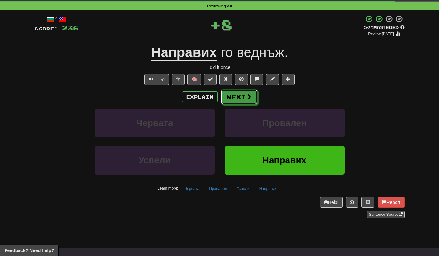
click at [243, 102] on button "Next" at bounding box center [239, 96] width 36 height 15
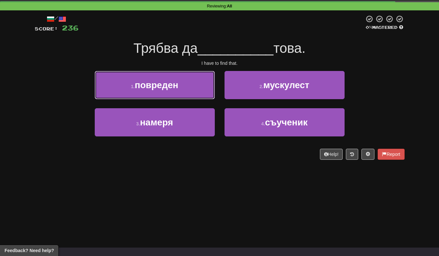
click at [193, 87] on button "1 . повреден" at bounding box center [155, 85] width 120 height 28
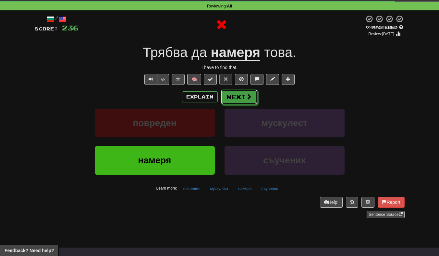
click at [246, 97] on span at bounding box center [249, 97] width 6 height 6
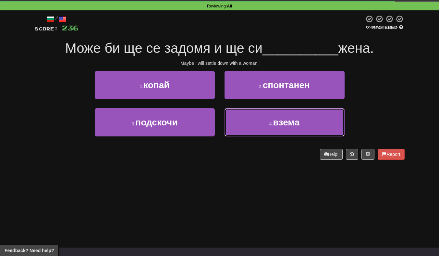
click at [299, 128] on button "4 . взема" at bounding box center [284, 122] width 120 height 28
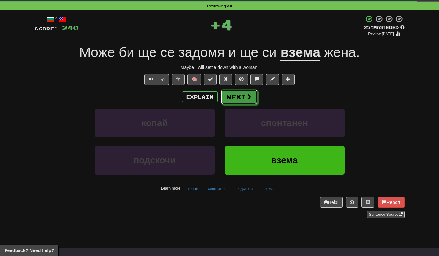
click at [238, 96] on button "Next" at bounding box center [239, 96] width 36 height 15
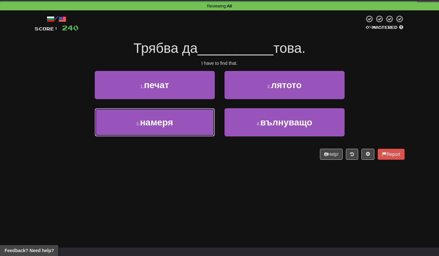
click at [204, 132] on button "3 . намеря" at bounding box center [155, 122] width 120 height 28
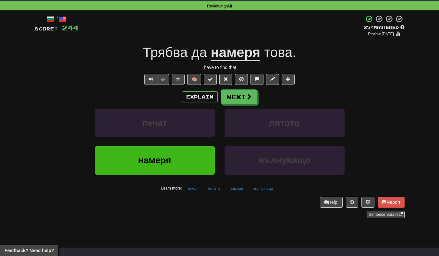
click at [261, 93] on div "Explain Next" at bounding box center [220, 96] width 370 height 15
click at [250, 103] on button "Next" at bounding box center [239, 96] width 36 height 15
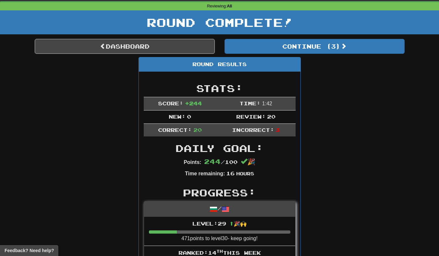
scroll to position [26, 0]
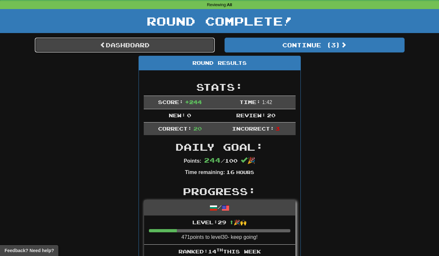
click at [54, 46] on link "Dashboard" at bounding box center [125, 45] width 180 height 15
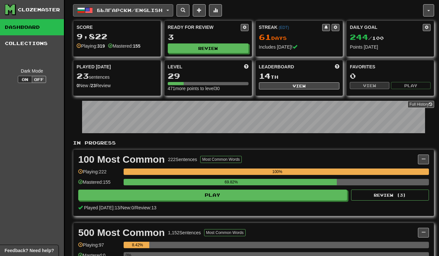
click at [102, 10] on span "Български / English" at bounding box center [129, 10] width 65 height 6
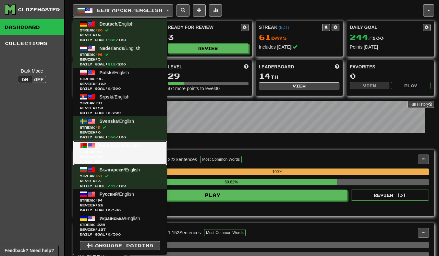
click at [97, 148] on link "Беларуская / English Streak: 87 Review: 20 Daily Goal: 0 / 100" at bounding box center [119, 153] width 93 height 24
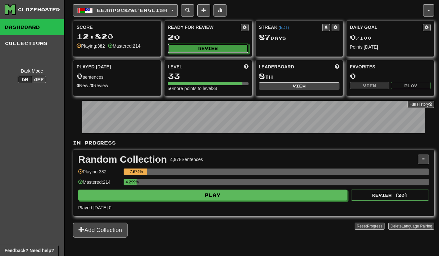
click at [202, 48] on button "Review" at bounding box center [208, 48] width 81 height 10
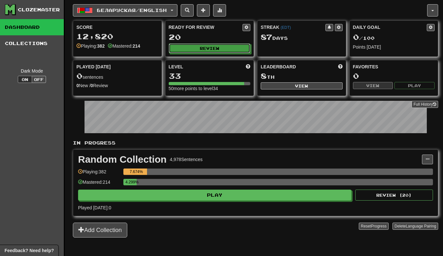
select select "**"
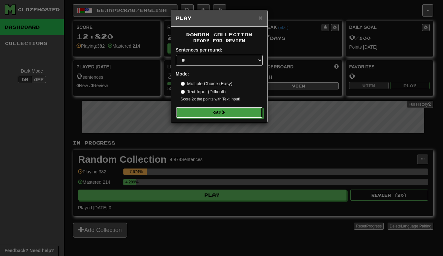
click at [211, 114] on button "Go" at bounding box center [219, 112] width 87 height 11
